Goal: Find specific page/section: Find specific page/section

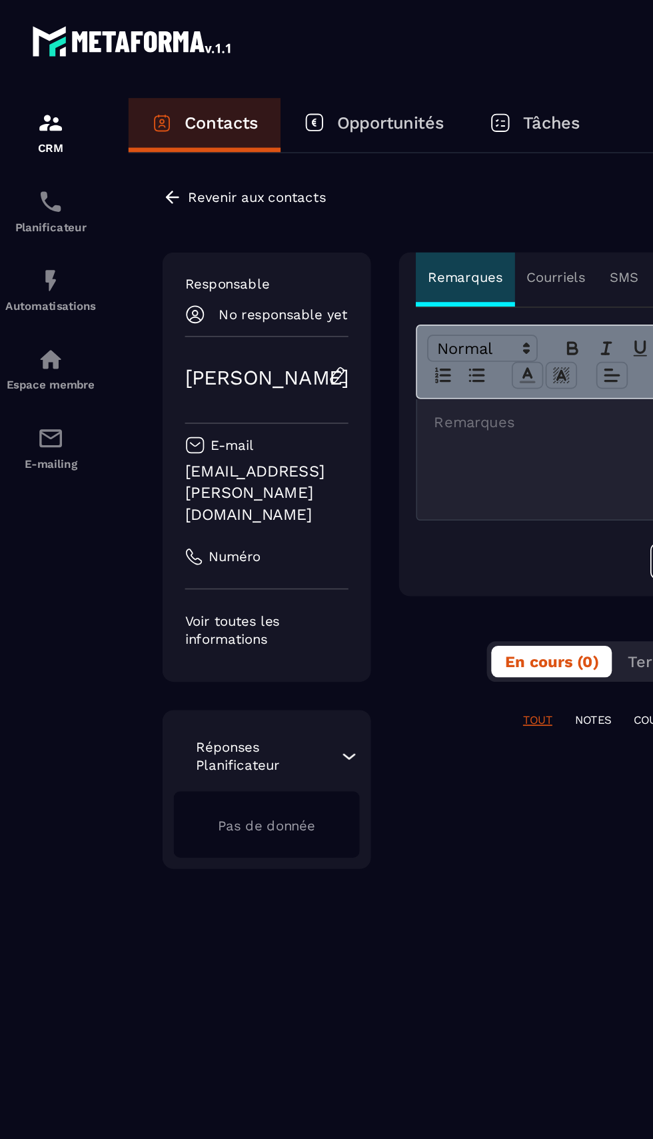
scroll to position [0, 97]
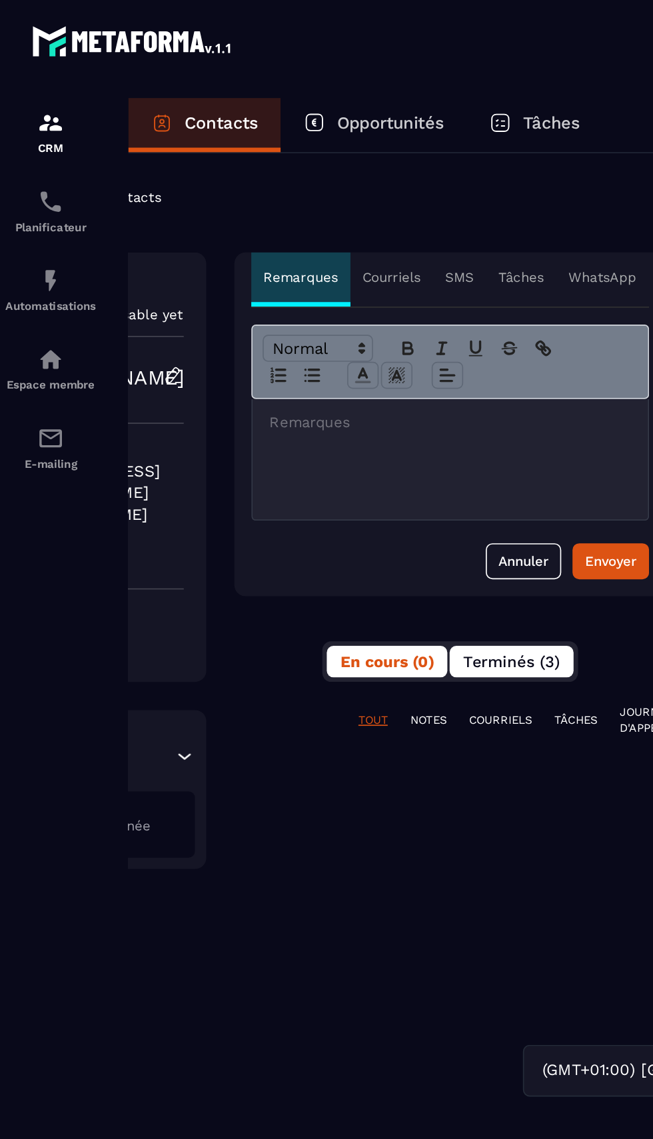
click at [323, 388] on span "Terminés (3)" at bounding box center [302, 391] width 57 height 11
click at [323, 395] on span "Terminés (3)" at bounding box center [302, 391] width 57 height 11
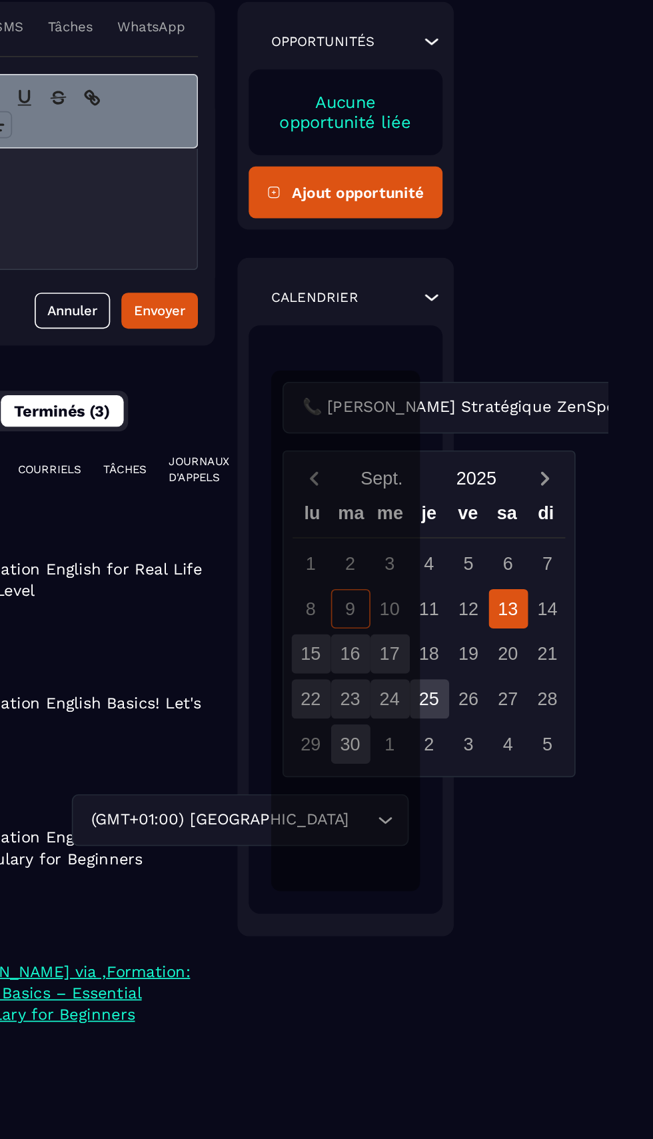
scroll to position [0, 0]
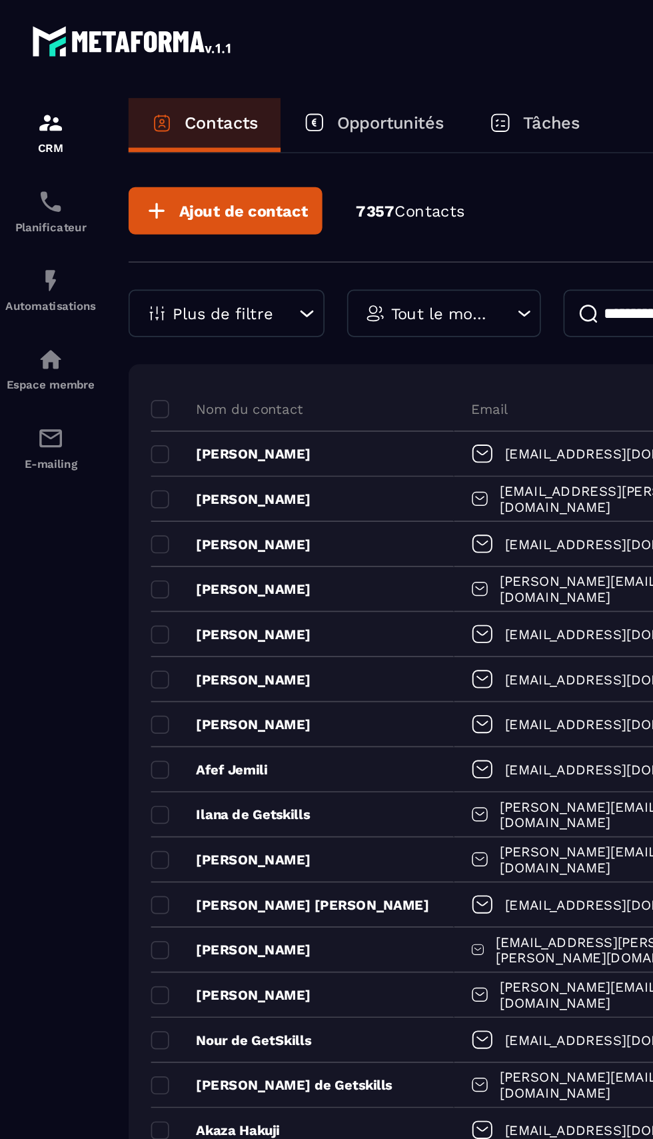
click at [215, 78] on p "Opportunités" at bounding box center [230, 73] width 63 height 12
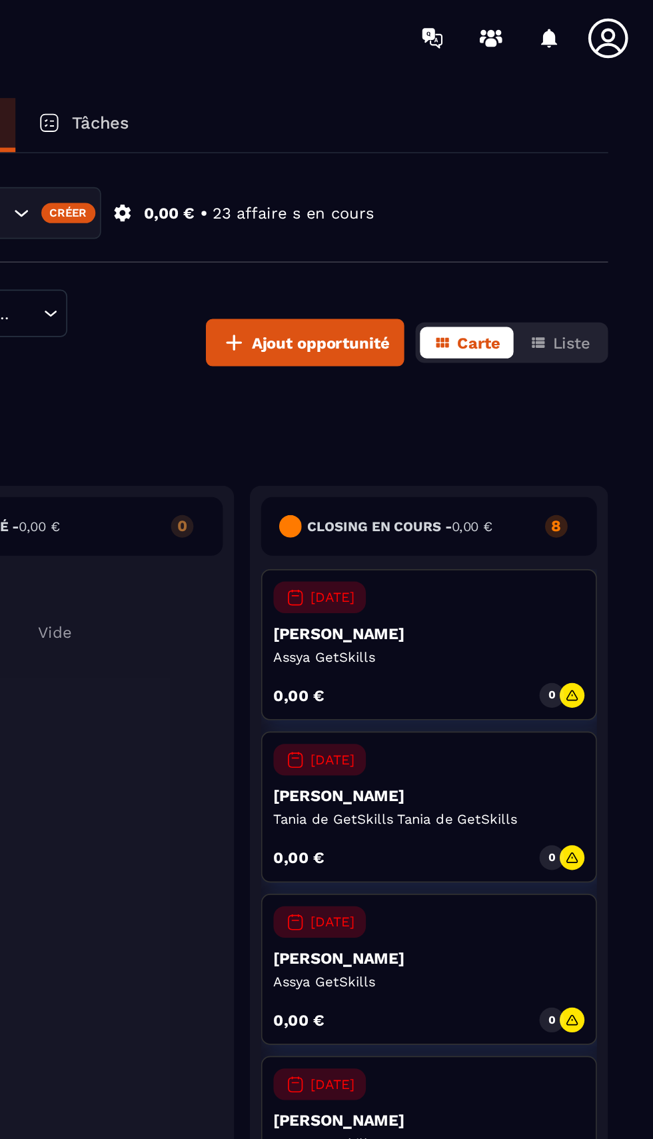
click at [596, 309] on p "8" at bounding box center [595, 310] width 13 height 9
click at [617, 207] on button "Liste" at bounding box center [598, 202] width 52 height 19
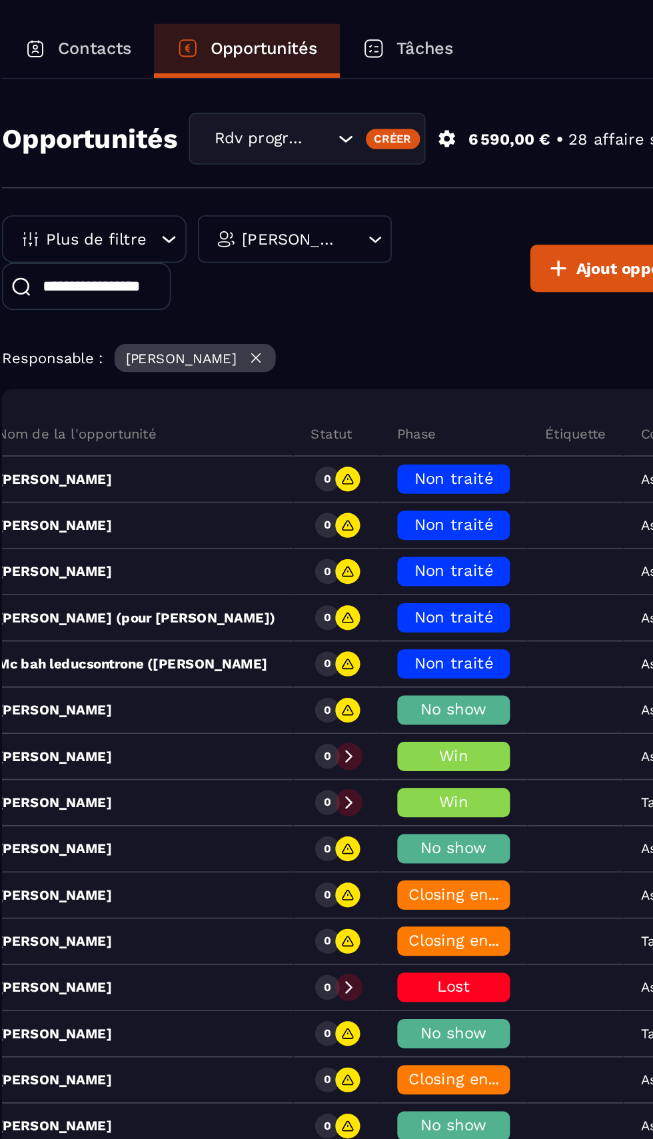
scroll to position [0, 31]
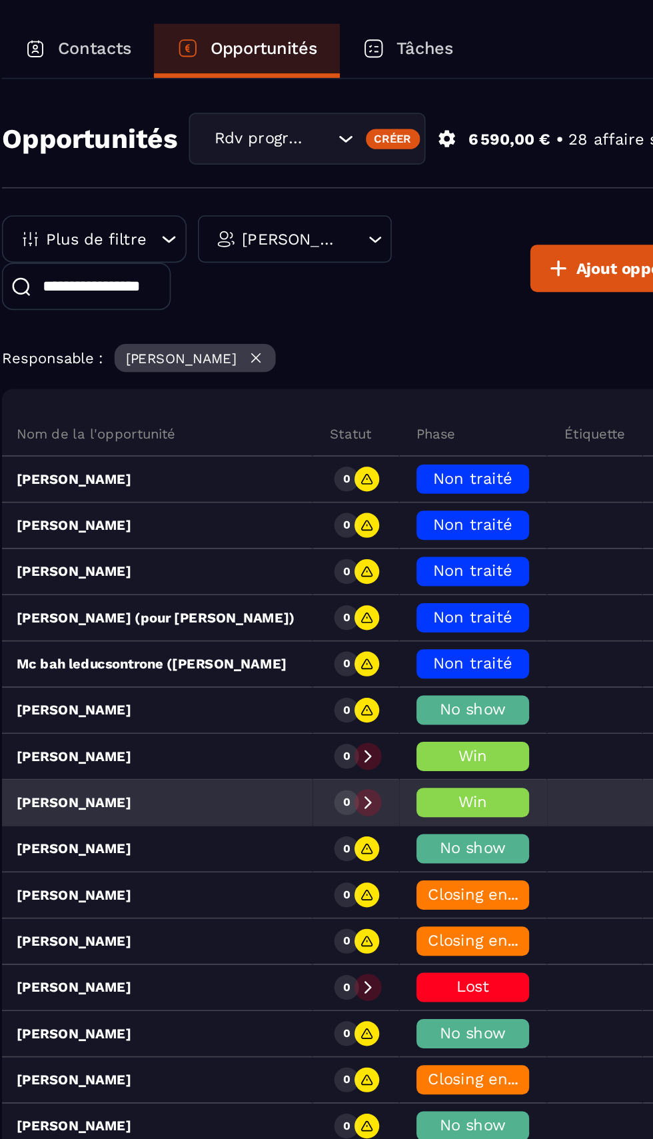
click at [282, 516] on p "0" at bounding box center [280, 518] width 4 height 9
